Goal: Task Accomplishment & Management: Use online tool/utility

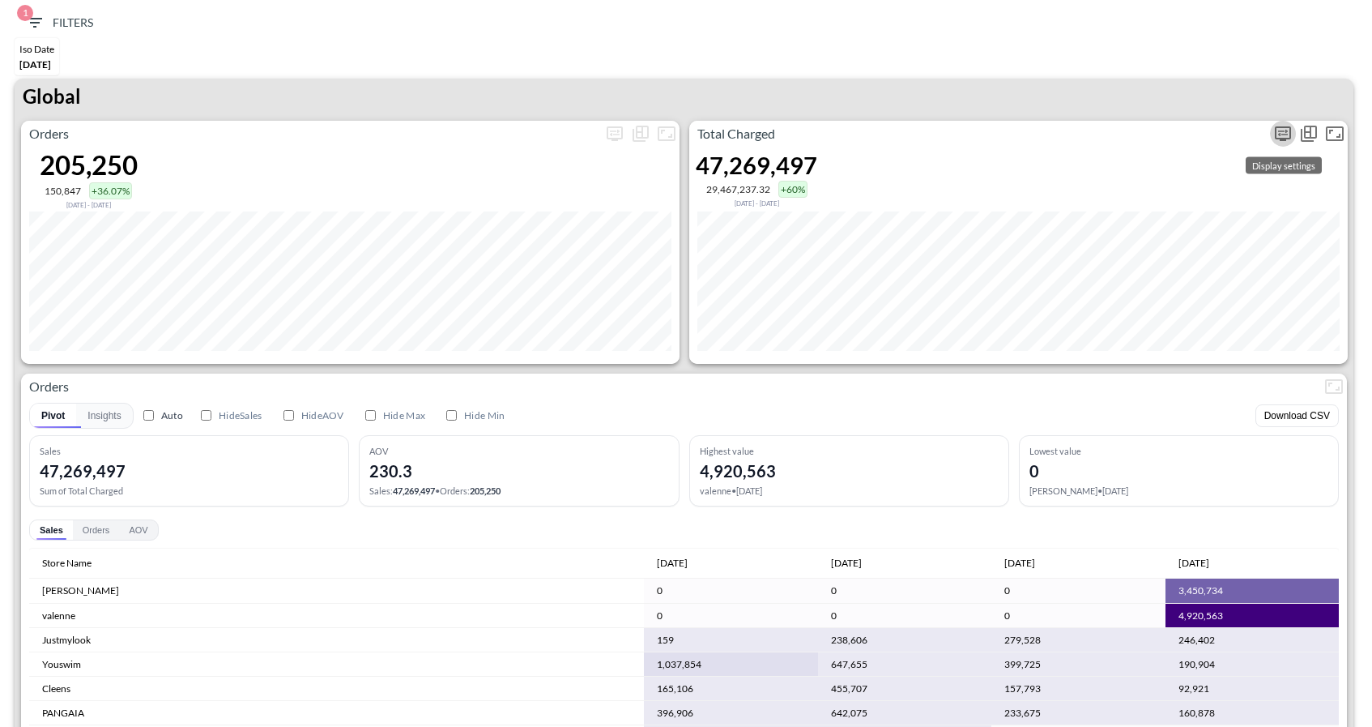
click at [1287, 130] on icon "more" at bounding box center [1283, 133] width 10 height 6
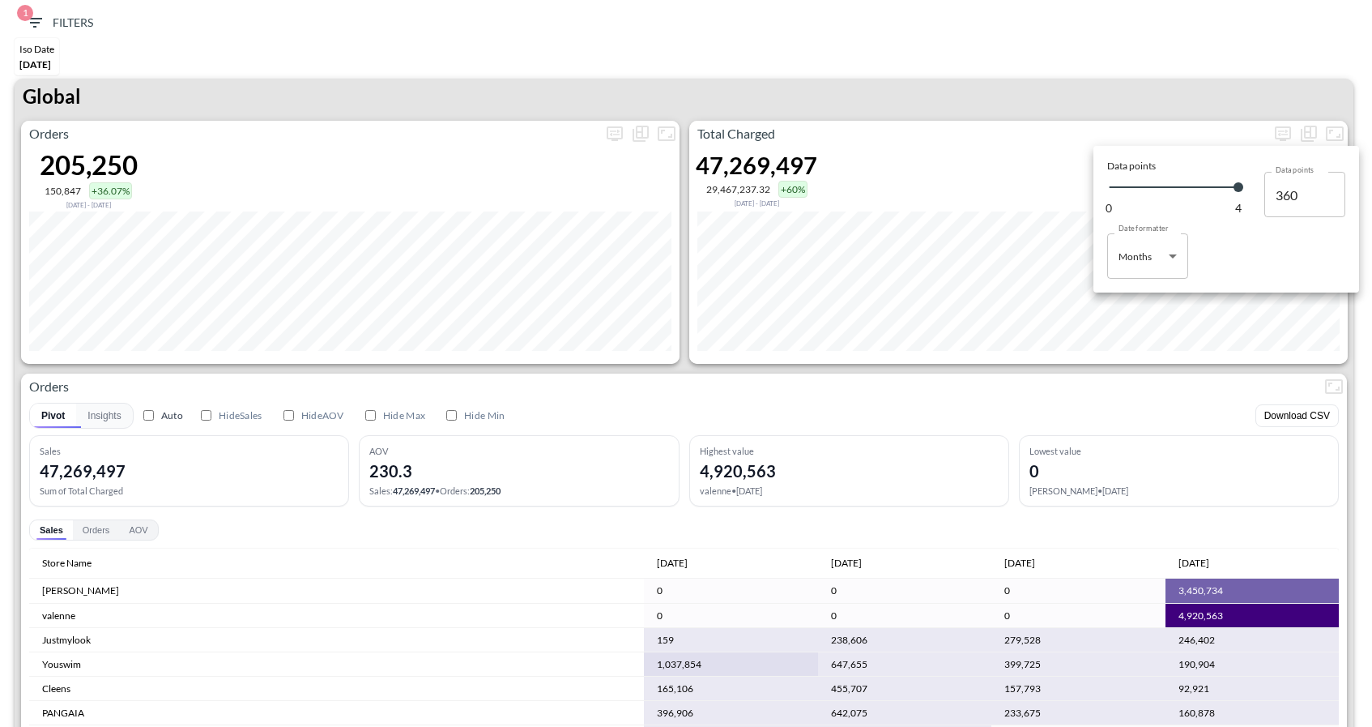
click at [1143, 254] on body "BI.P.EYE, Interactive Analytics Dashboards 1 Filters Iso Date [DATE] Global Ord…" at bounding box center [686, 363] width 1372 height 727
click at [1144, 314] on div "Months" at bounding box center [1136, 321] width 33 height 15
click at [1139, 259] on body "BI.P.EYE, Interactive Analytics Dashboards 1 Filters Iso Date [DATE] Global Ord…" at bounding box center [686, 363] width 1372 height 727
click at [1135, 290] on div "Days" at bounding box center [1130, 297] width 21 height 15
type input "Days"
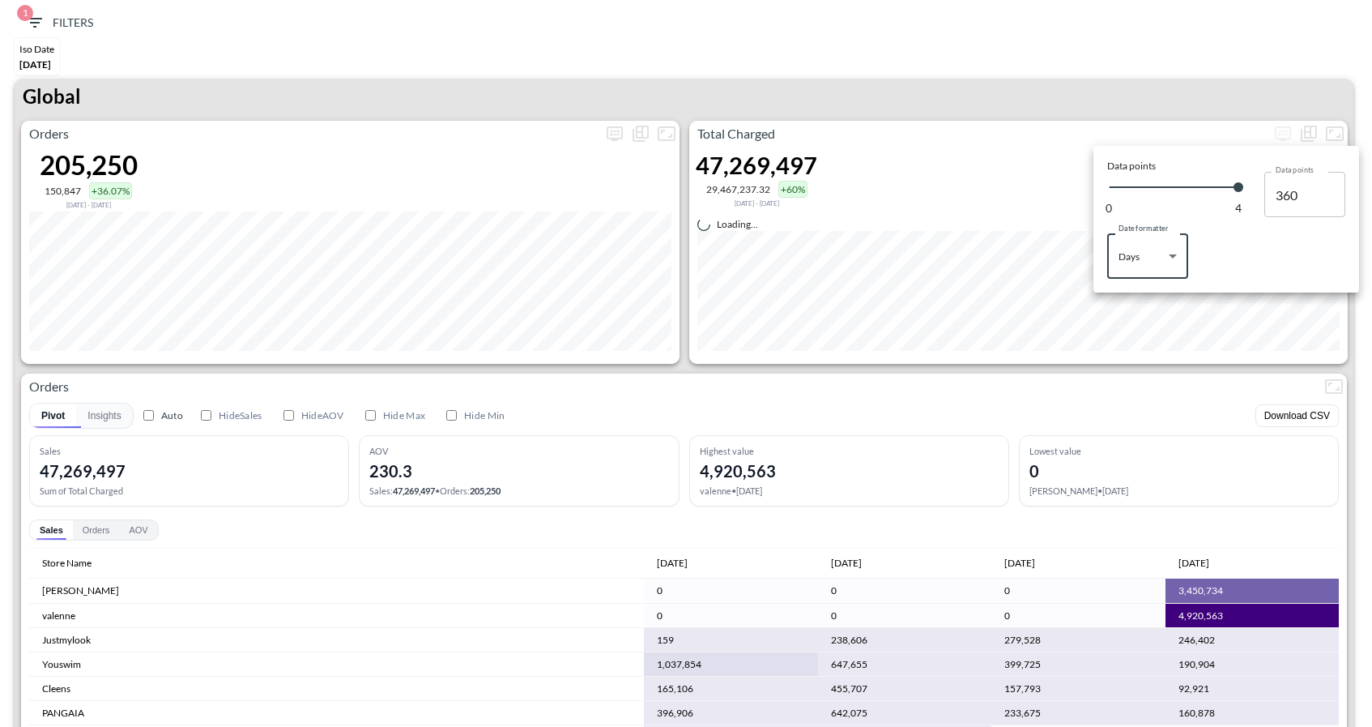
type input "122"
click at [1155, 261] on body "BI.P.EYE, Interactive Analytics Dashboards 1 Filters Iso Date [DATE] Global Ord…" at bounding box center [686, 363] width 1372 height 727
click at [1138, 321] on div "Months" at bounding box center [1136, 321] width 33 height 15
click at [1155, 265] on body "BI.P.EYE, Interactive Analytics Dashboards 1 Filters Iso Date [DATE] Global Ord…" at bounding box center [686, 363] width 1372 height 727
click at [1133, 296] on div "Days" at bounding box center [1130, 297] width 21 height 15
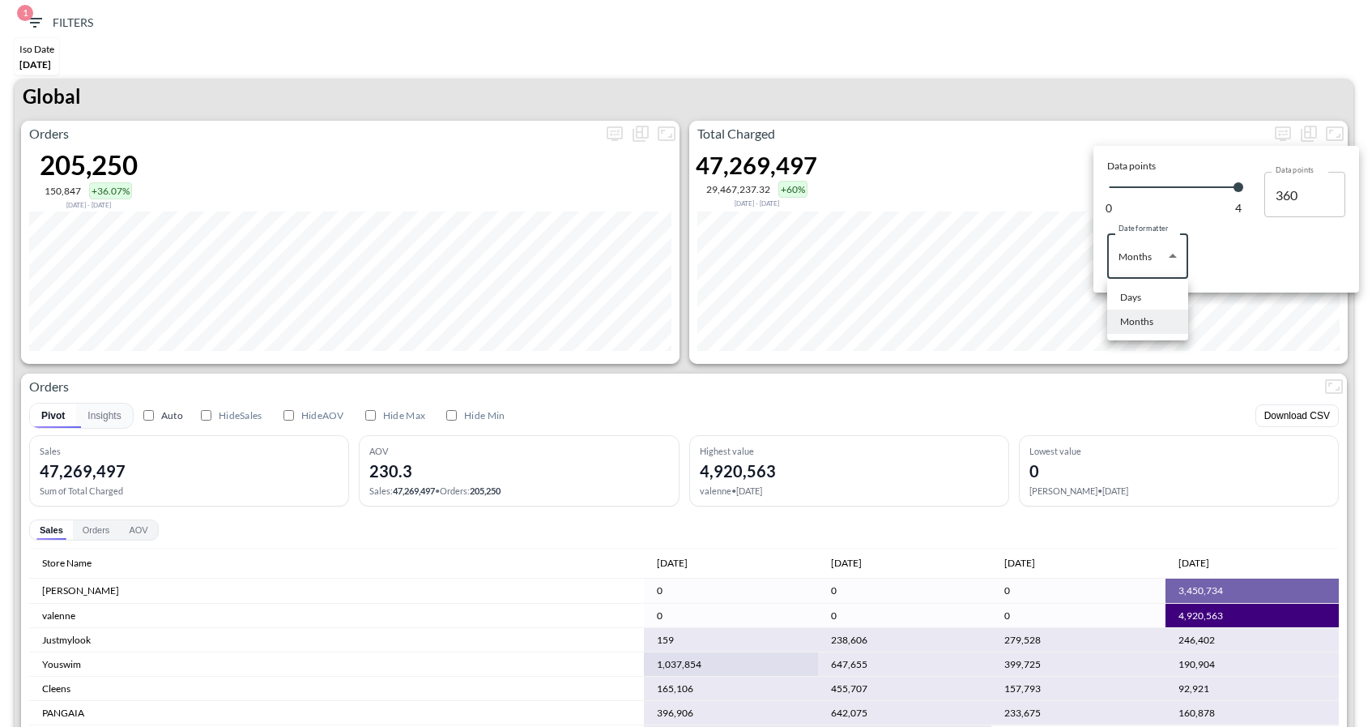
type input "Days"
click at [1127, 101] on div at bounding box center [686, 363] width 1372 height 727
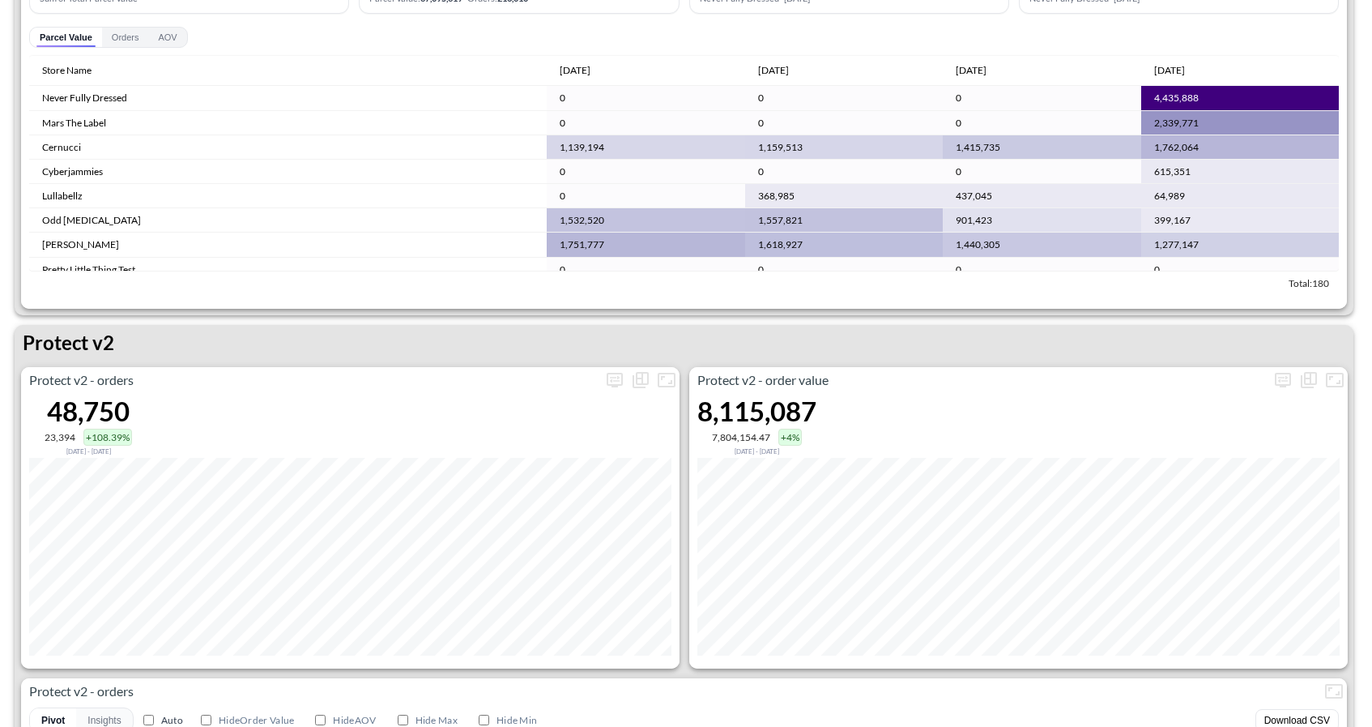
scroll to position [2827, 0]
click at [612, 381] on icon "more" at bounding box center [614, 378] width 19 height 19
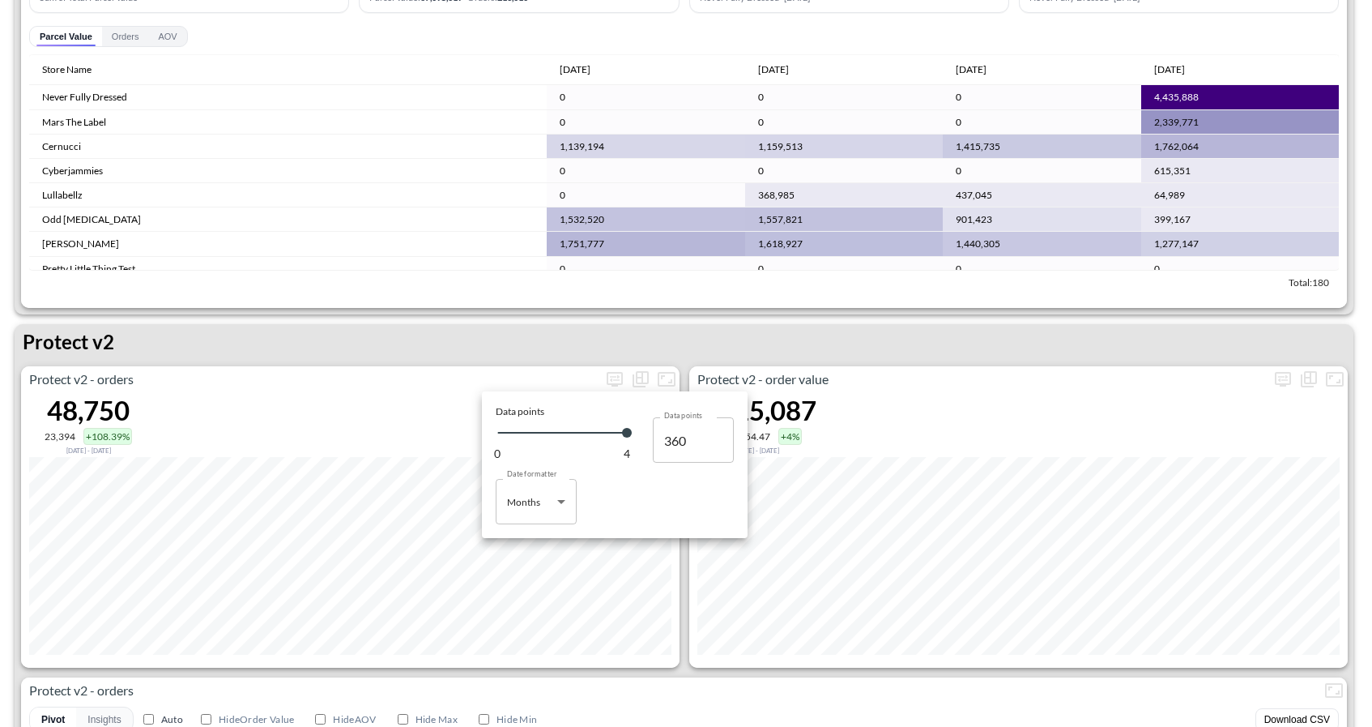
click at [559, 502] on body "BI.P.EYE, Interactive Analytics Dashboards 1 Filters Iso Date [DATE] Global Ord…" at bounding box center [686, 363] width 1372 height 727
click at [523, 538] on div "Days" at bounding box center [519, 543] width 21 height 15
type input "Days"
click at [531, 345] on div at bounding box center [686, 363] width 1372 height 727
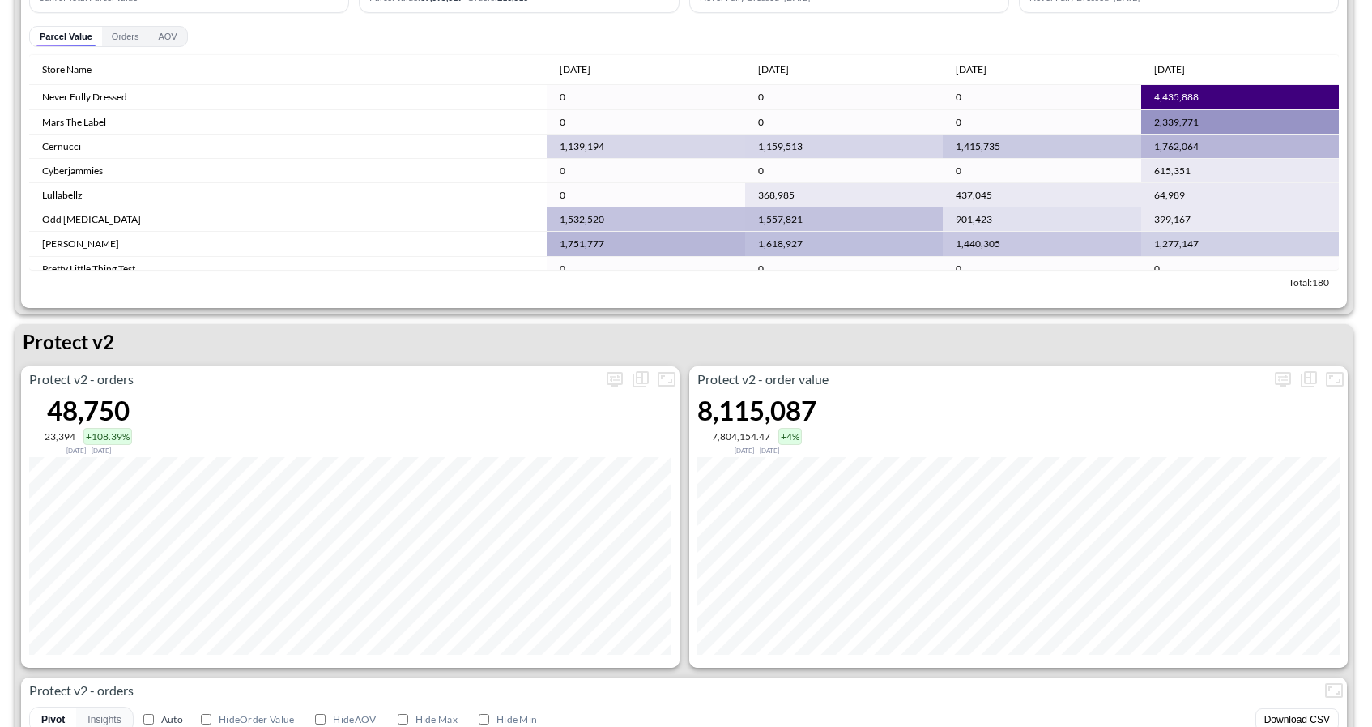
scroll to position [2505, 0]
